Goal: Find specific page/section: Find specific page/section

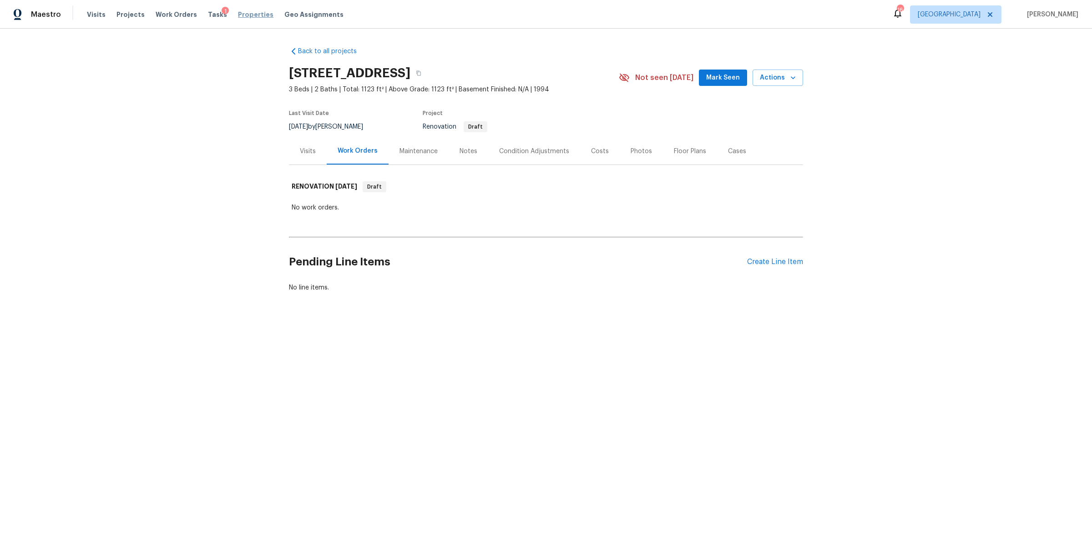
click at [246, 12] on span "Properties" at bounding box center [255, 14] width 35 height 9
